Goal: Book appointment/travel/reservation

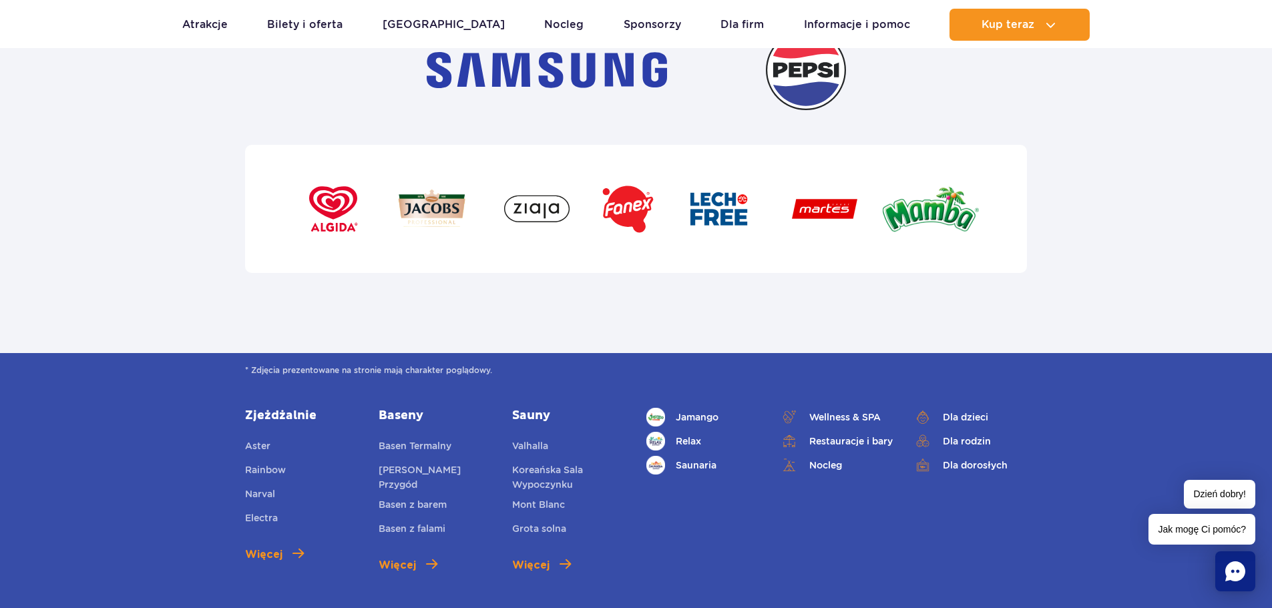
scroll to position [4457, 0]
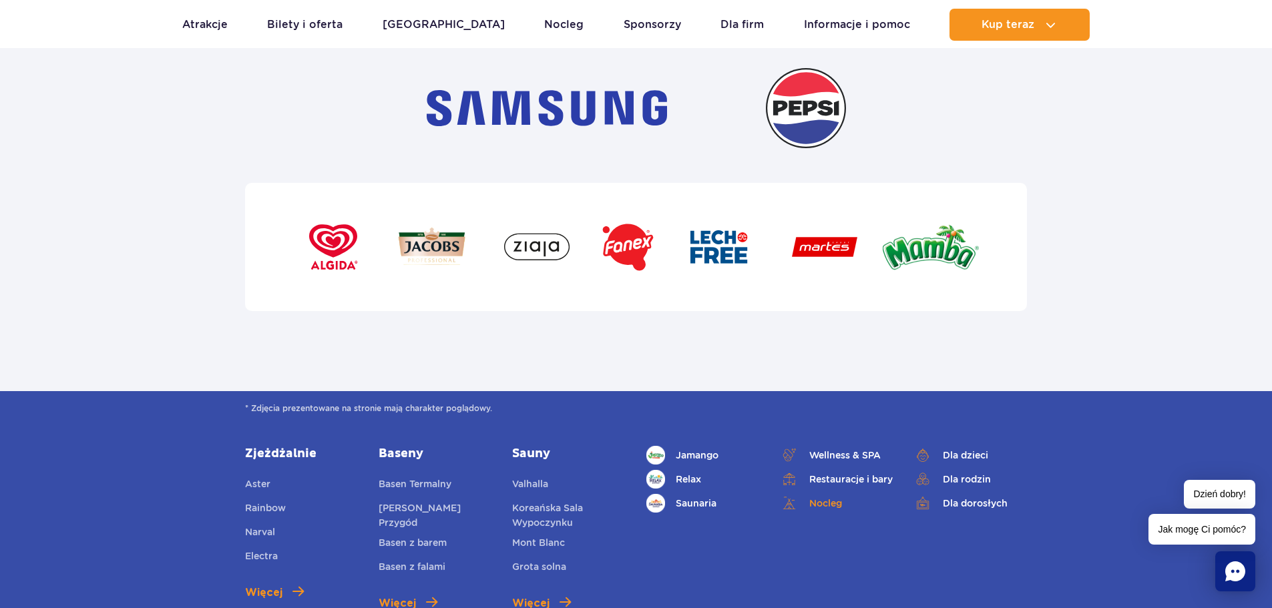
click at [819, 494] on link "Nocleg" at bounding box center [836, 503] width 113 height 19
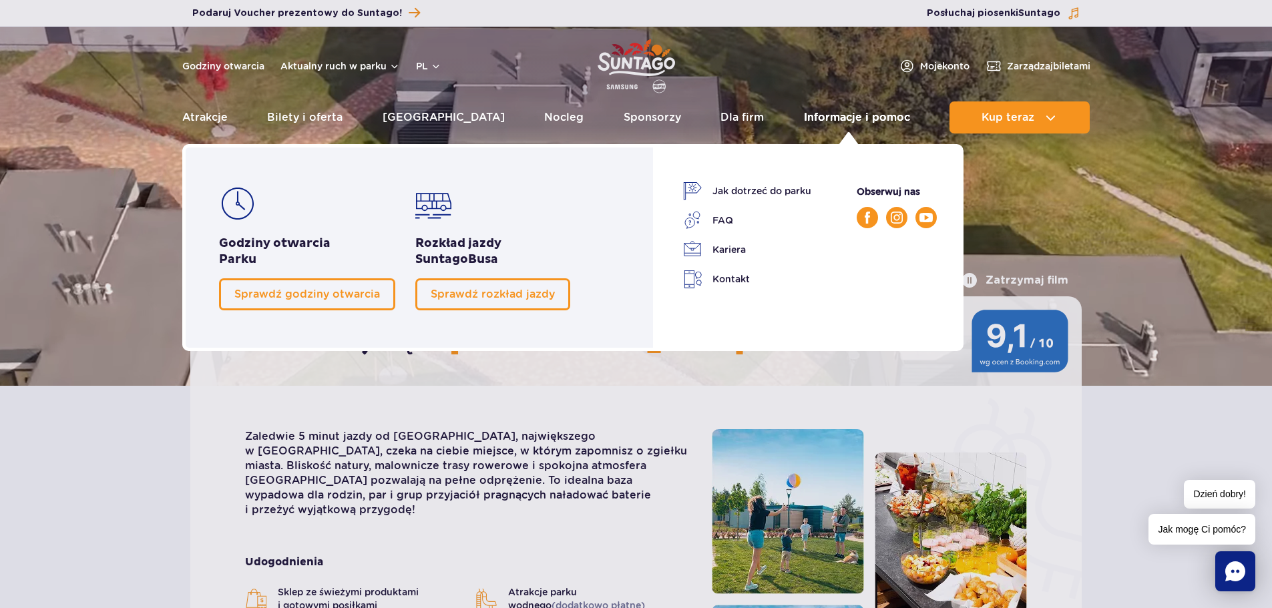
click at [862, 117] on link "Informacje i pomoc" at bounding box center [857, 117] width 106 height 32
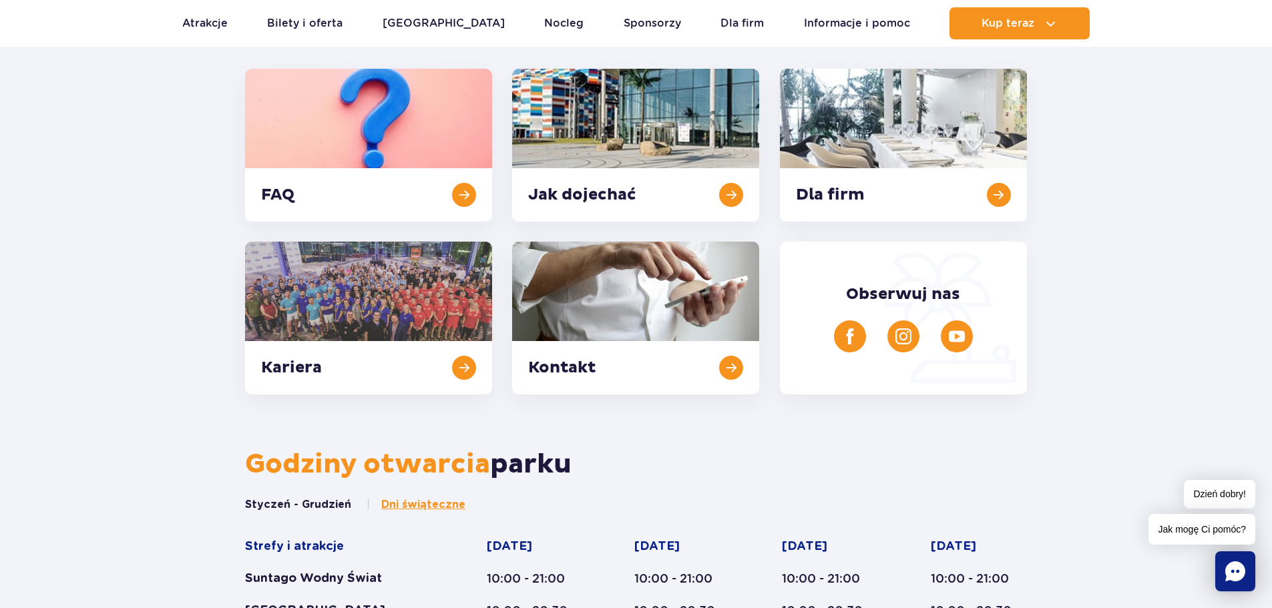
scroll to position [439, 0]
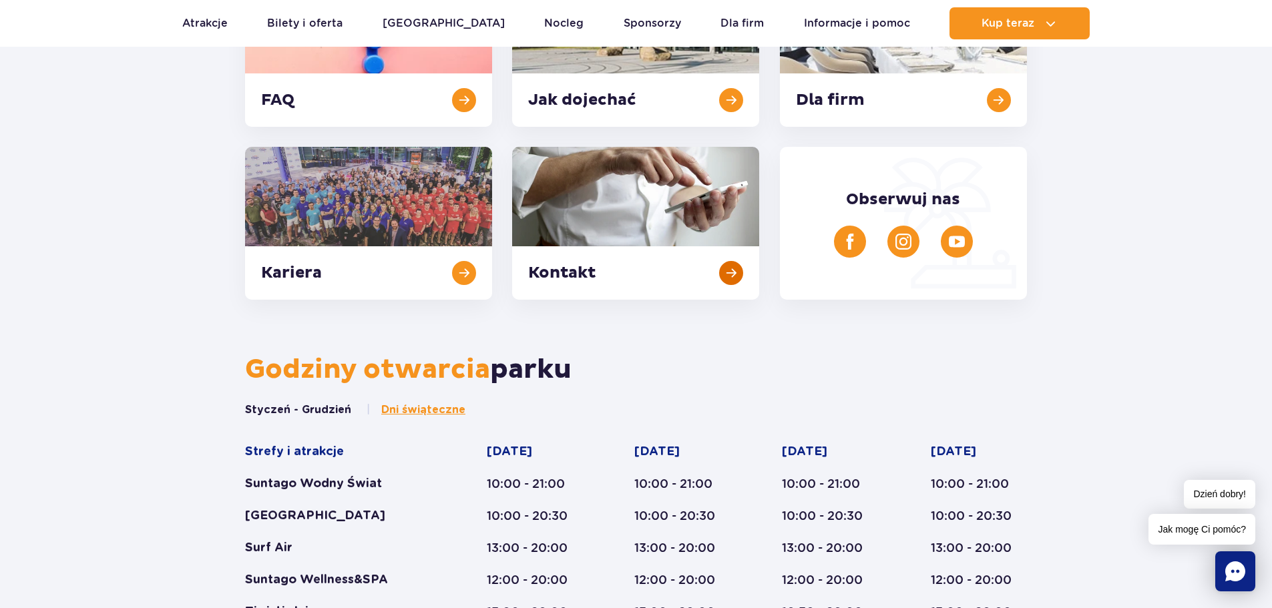
click at [732, 280] on link at bounding box center [635, 223] width 247 height 153
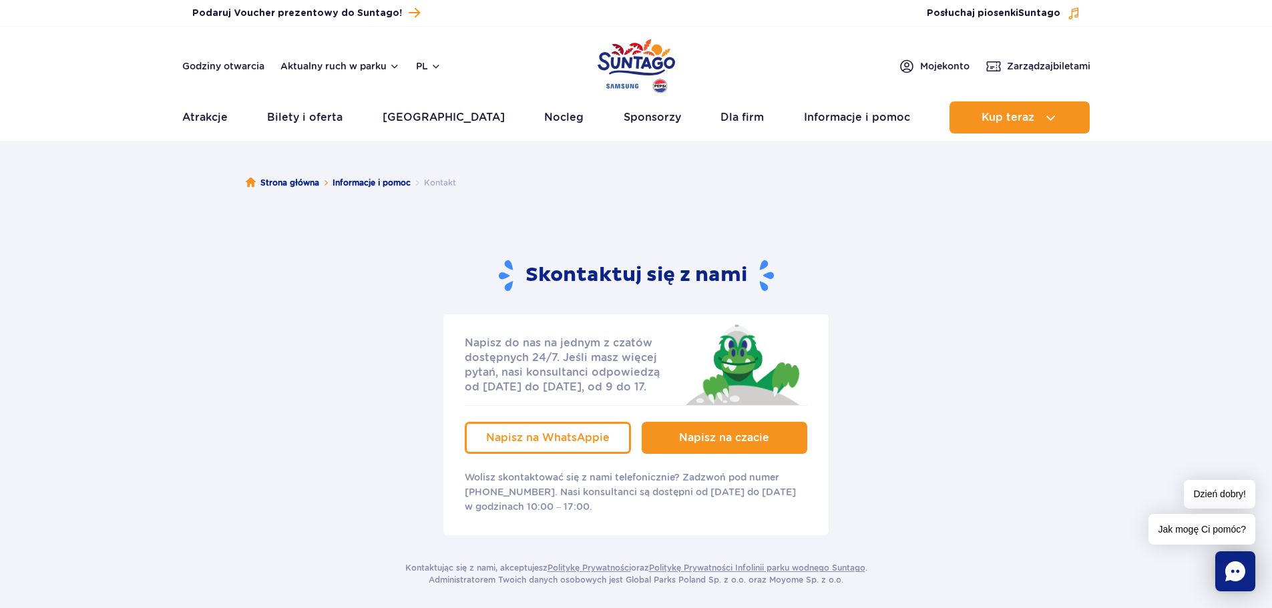
click at [688, 433] on span "Napisz na czacie" at bounding box center [724, 437] width 90 height 13
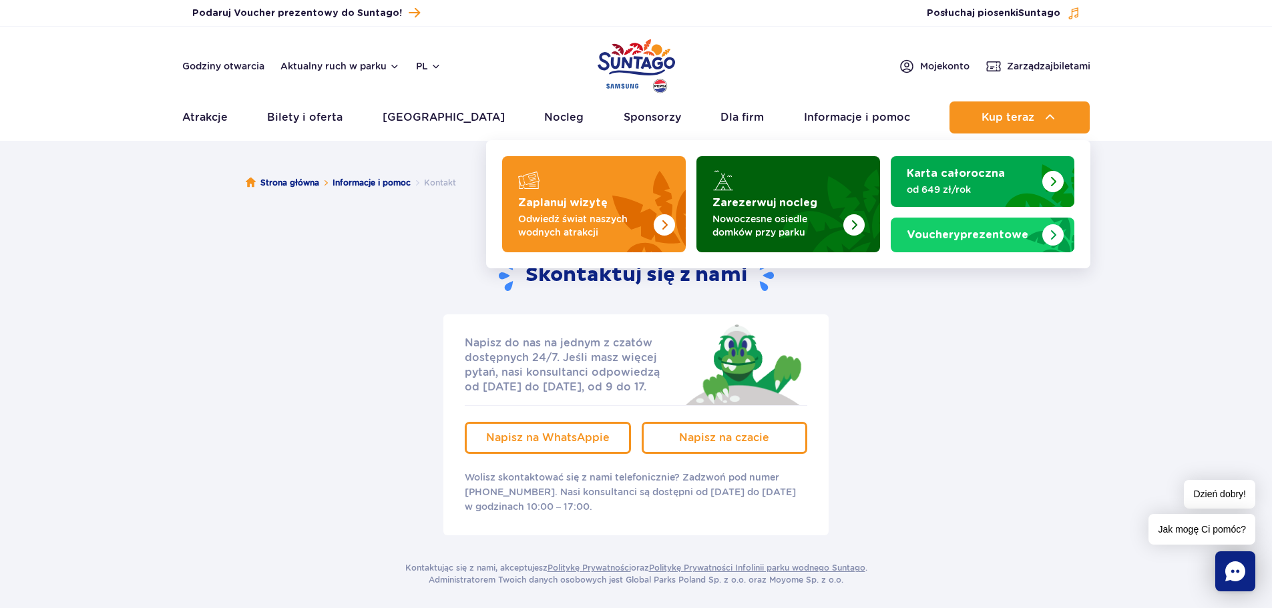
click at [865, 213] on img "Zarezerwuj nocleg" at bounding box center [821, 200] width 118 height 104
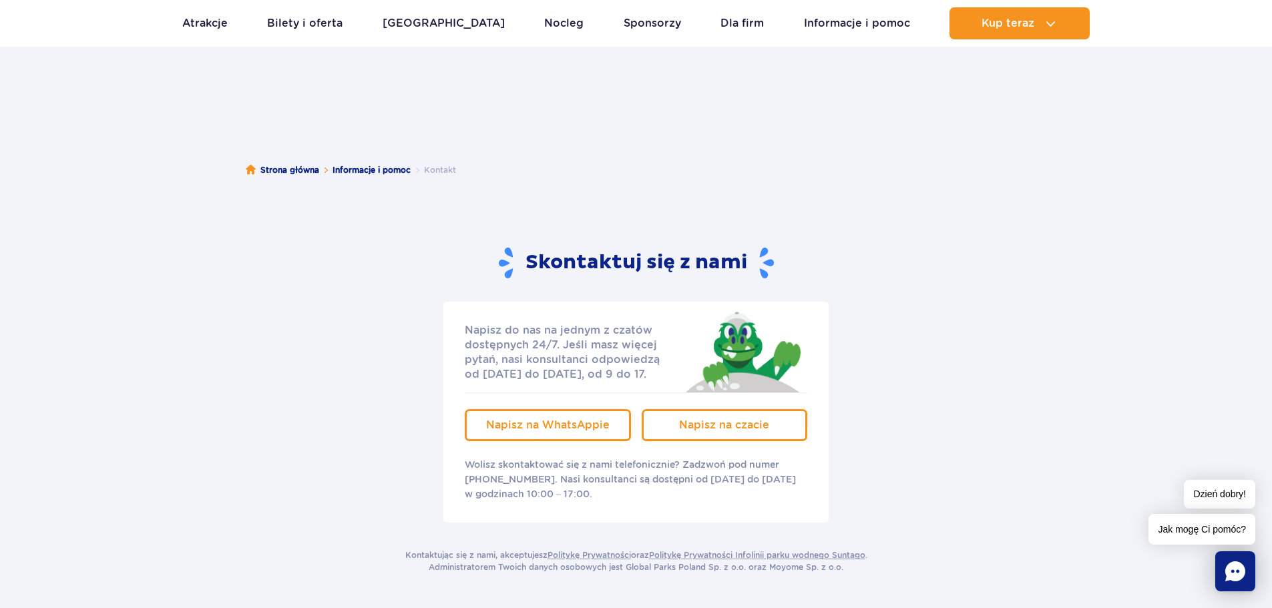
scroll to position [5, 0]
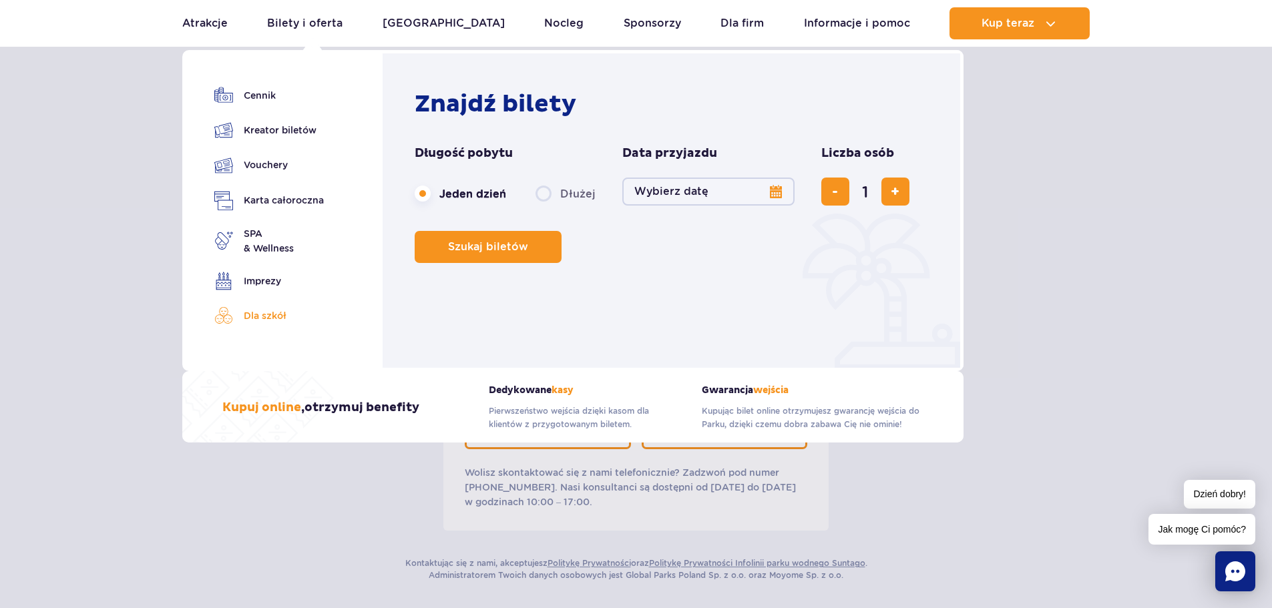
click at [272, 312] on link "Dla szkół" at bounding box center [268, 315] width 109 height 19
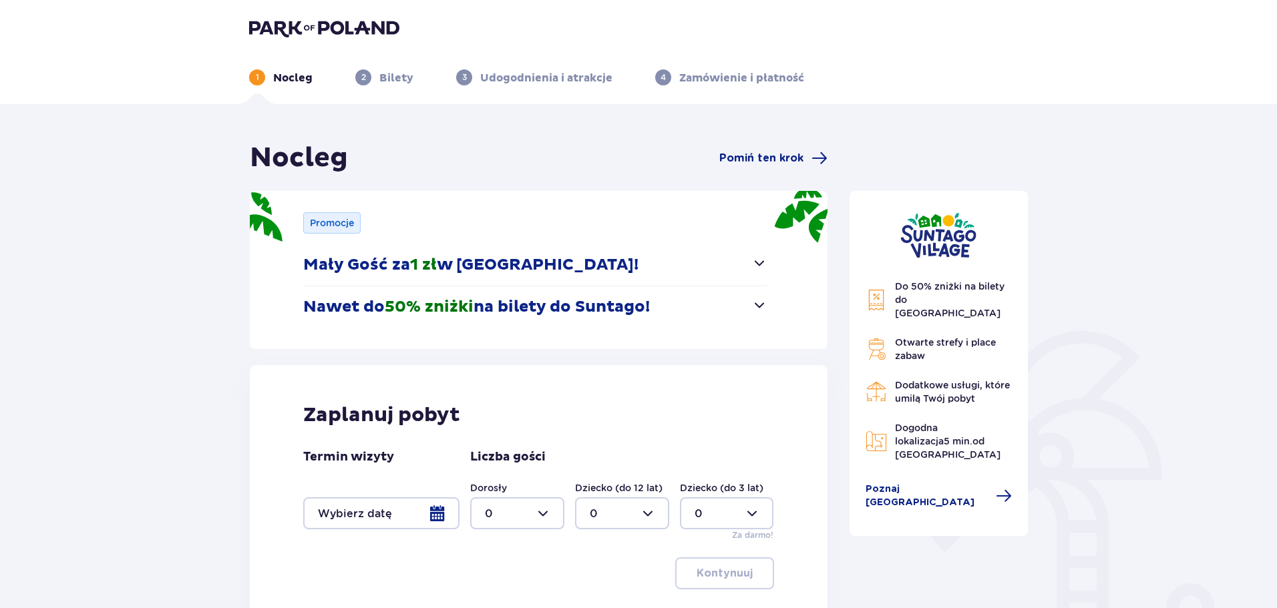
click at [758, 263] on span "button" at bounding box center [759, 263] width 16 height 16
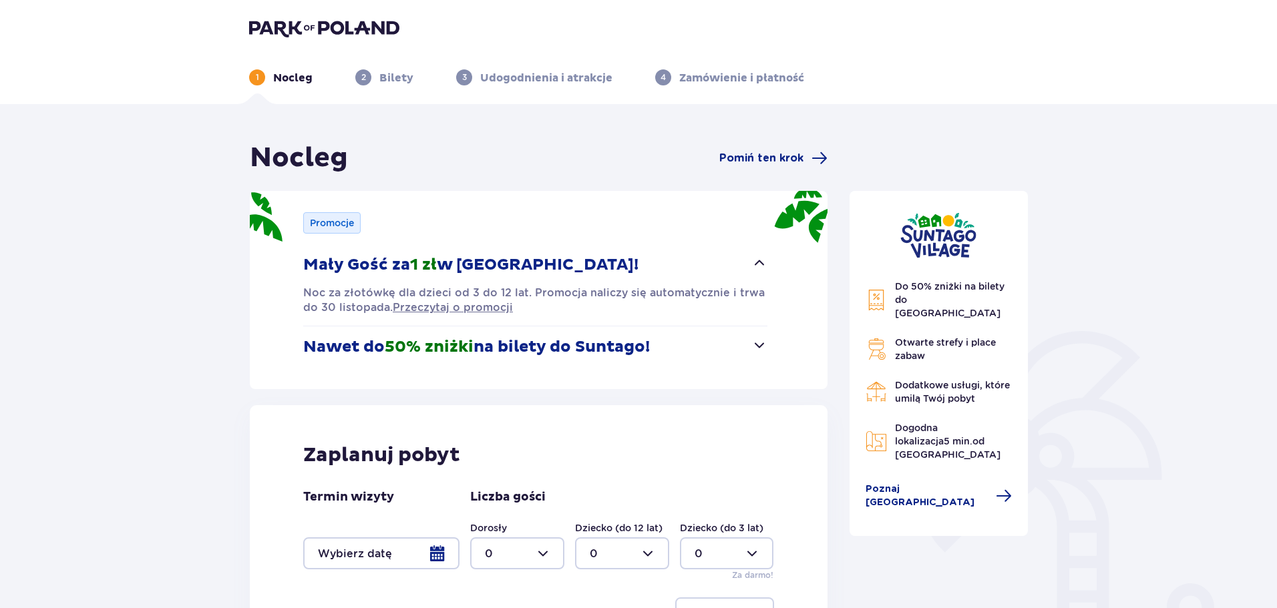
click at [752, 337] on span "button" at bounding box center [759, 345] width 16 height 16
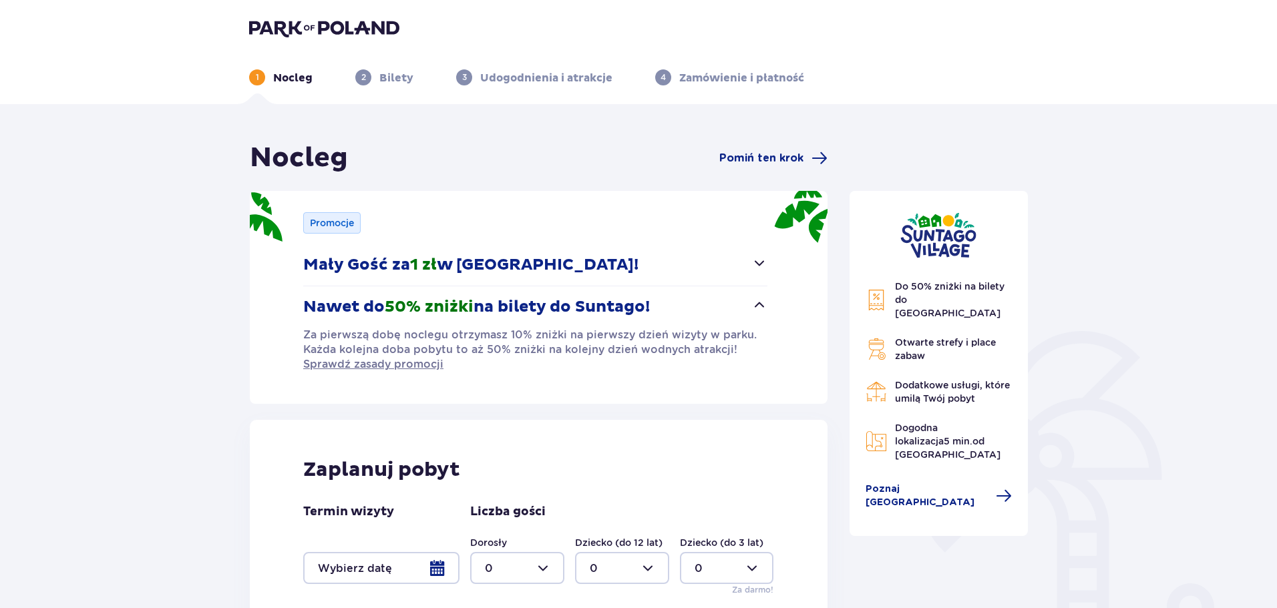
click at [754, 264] on span "button" at bounding box center [759, 263] width 16 height 16
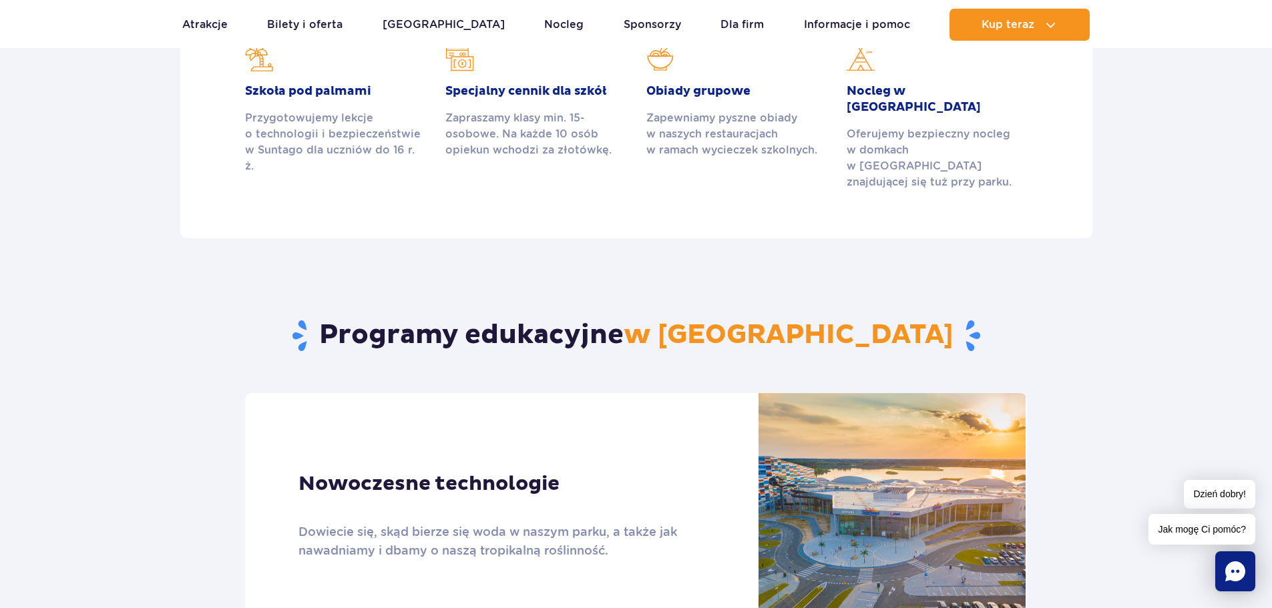
scroll to position [478, 0]
